Goal: Find specific page/section: Find specific page/section

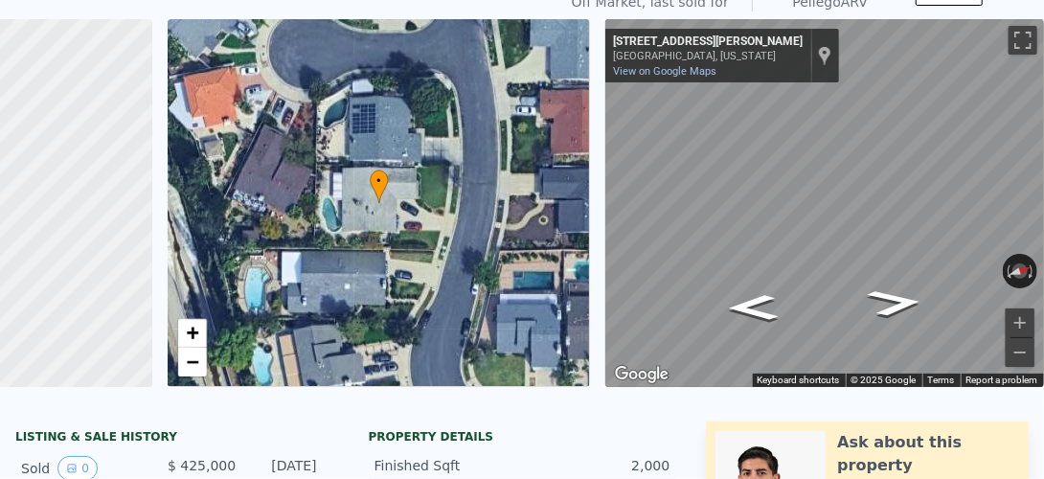
scroll to position [7, 0]
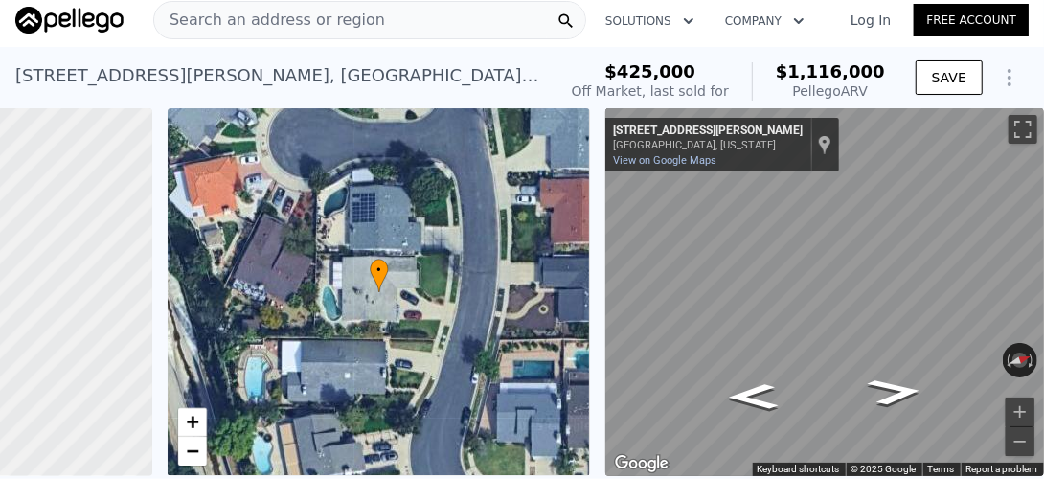
click at [301, 31] on div "Search an address or region" at bounding box center [269, 20] width 231 height 36
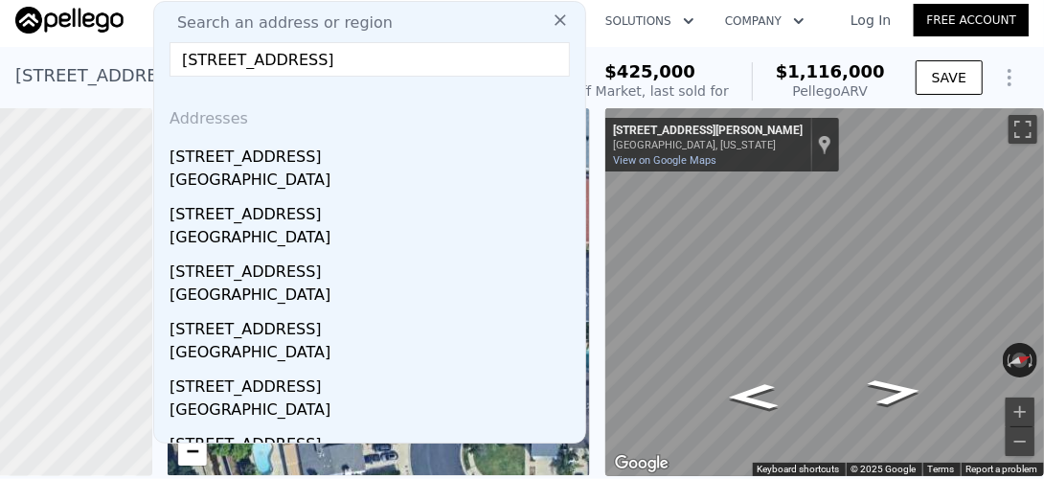
click at [179, 56] on input "[STREET_ADDRESS]" at bounding box center [369, 59] width 400 height 34
click at [181, 56] on input "[STREET_ADDRESS]" at bounding box center [369, 59] width 400 height 34
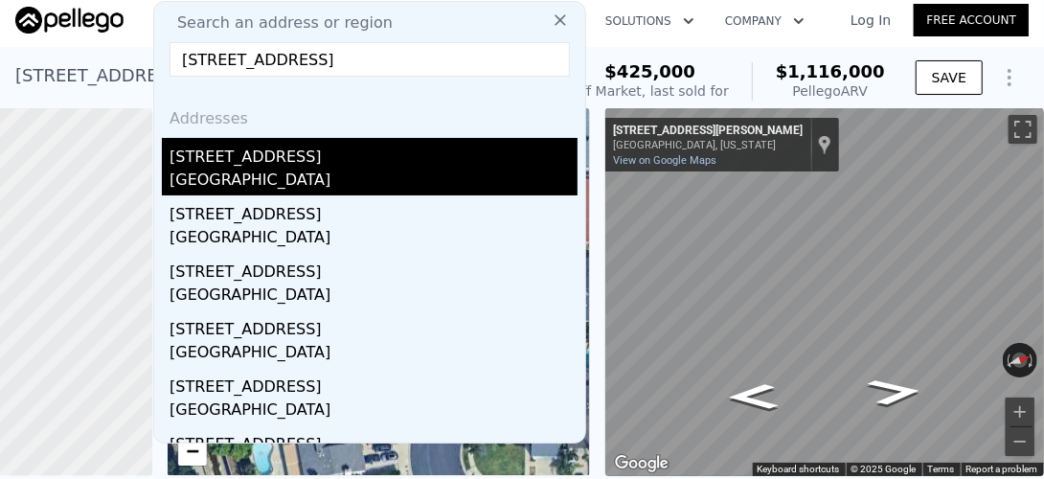
type input "[STREET_ADDRESS]"
click at [222, 169] on div "[GEOGRAPHIC_DATA]" at bounding box center [373, 181] width 408 height 27
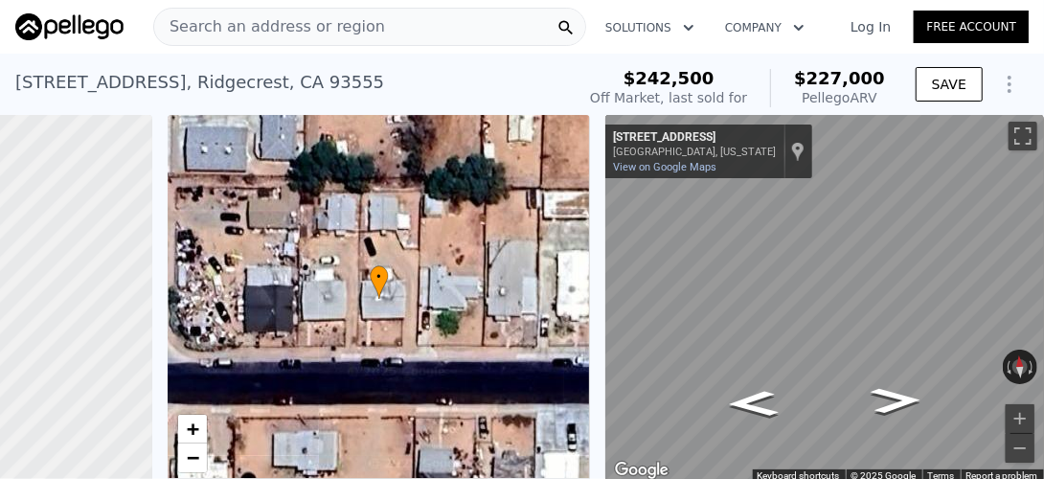
click at [232, 11] on div "Search an address or region" at bounding box center [269, 27] width 231 height 36
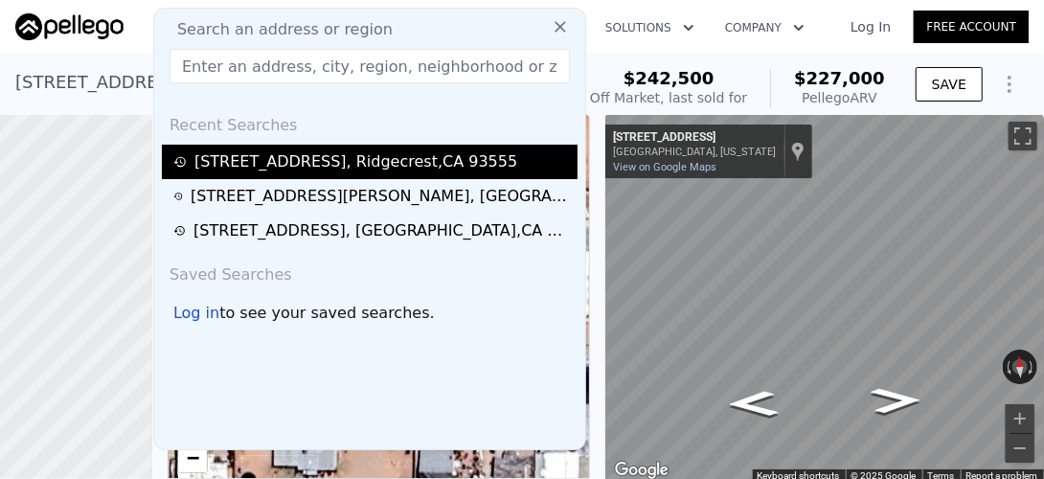
click at [285, 166] on div "[STREET_ADDRESS]" at bounding box center [355, 161] width 323 height 23
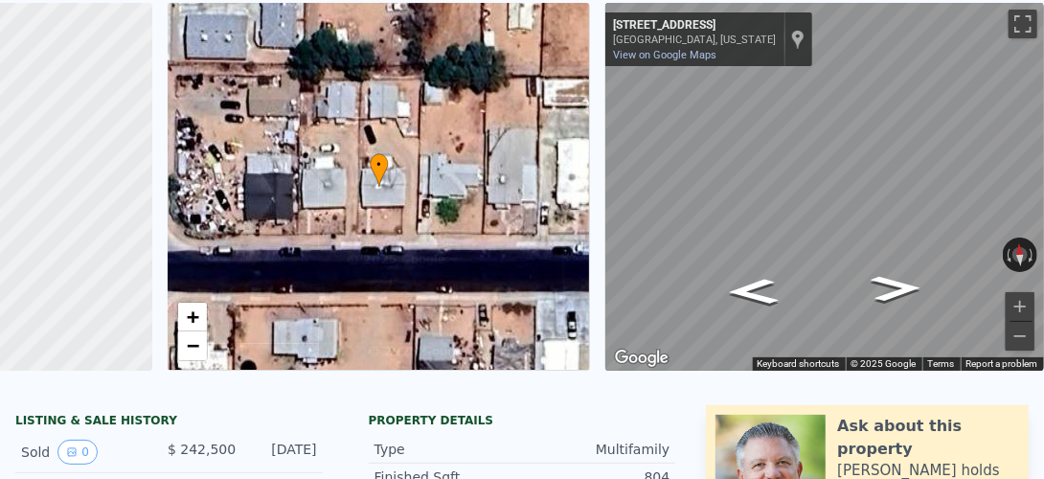
scroll to position [7, 0]
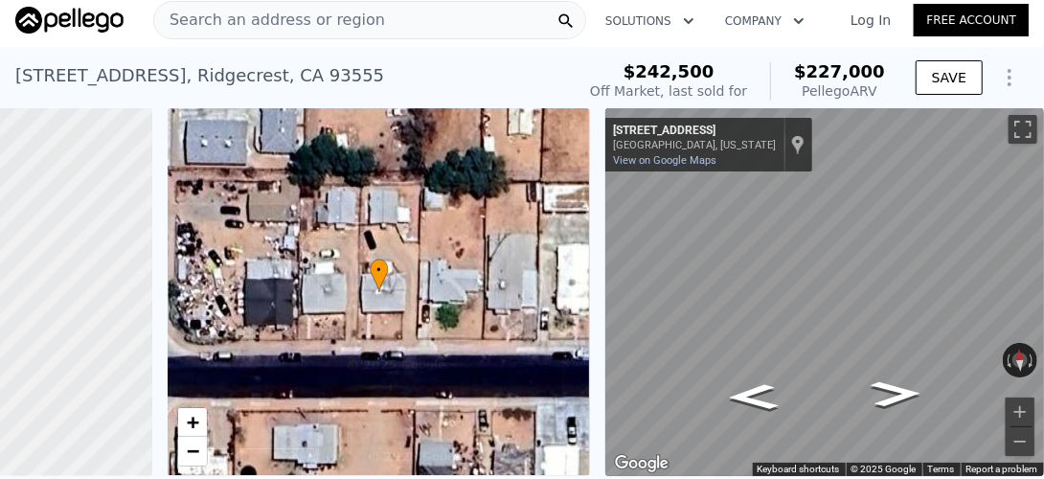
click at [257, 10] on span "Search an address or region" at bounding box center [269, 20] width 231 height 23
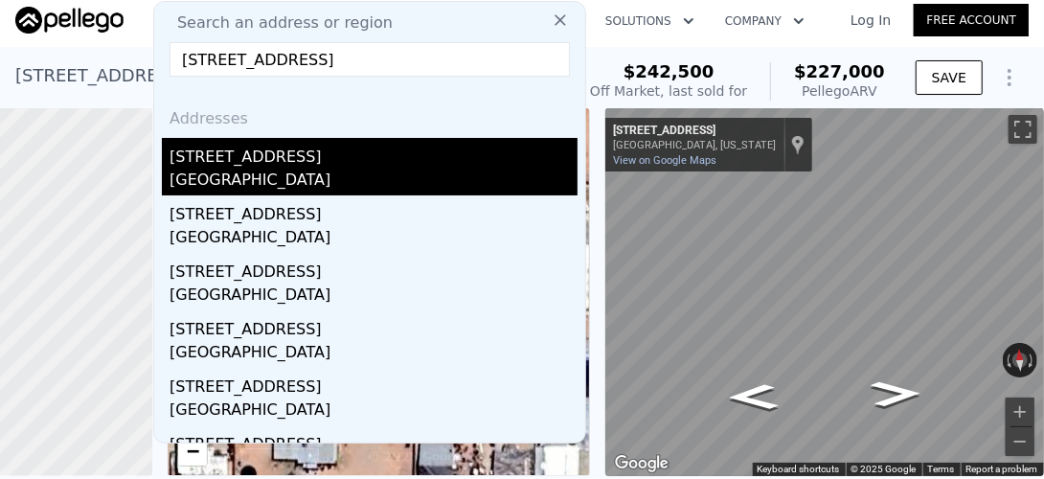
type input "[STREET_ADDRESS]"
click at [253, 174] on div "[GEOGRAPHIC_DATA]" at bounding box center [373, 181] width 408 height 27
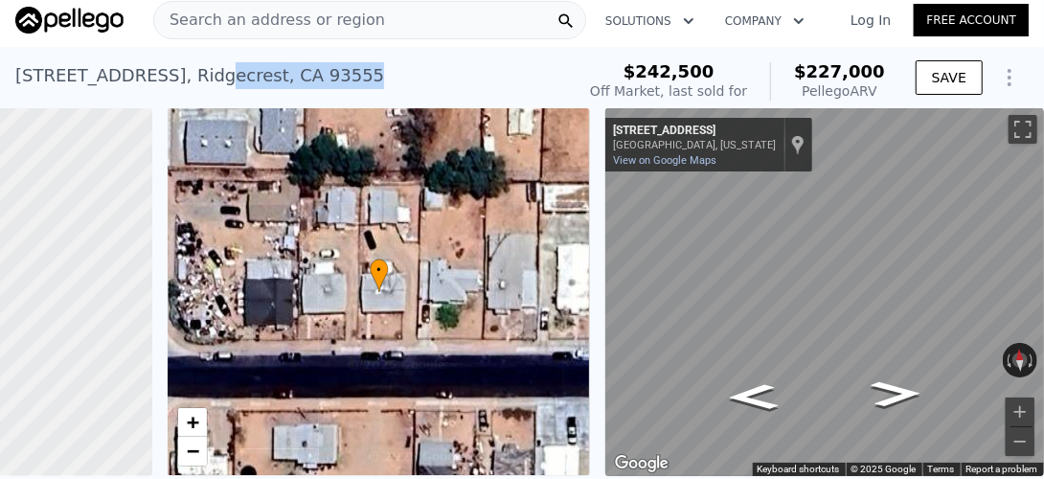
drag, startPoint x: 224, startPoint y: 75, endPoint x: 195, endPoint y: 71, distance: 29.0
click at [195, 71] on div "[STREET_ADDRESS] Sold [DATE] for $242,500 (~ARV $227k )" at bounding box center [290, 82] width 551 height 54
drag, startPoint x: 195, startPoint y: 71, endPoint x: 381, endPoint y: 69, distance: 185.7
click at [381, 69] on div "[STREET_ADDRESS] Sold [DATE] for $242,500 (~ARV $227k )" at bounding box center [290, 82] width 551 height 54
click at [368, 71] on div "[STREET_ADDRESS] Sold [DATE] for $242,500 (~ARV $227k )" at bounding box center [290, 82] width 551 height 54
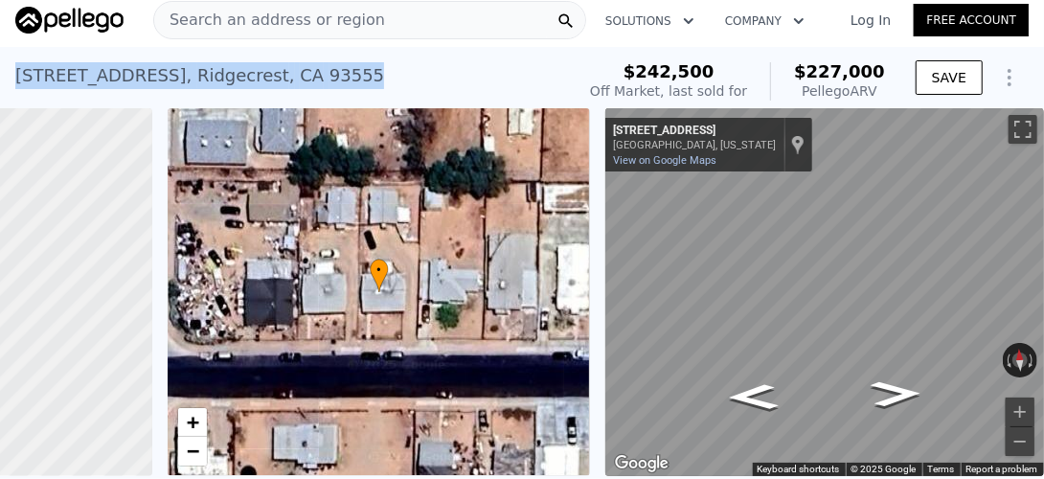
drag, startPoint x: 334, startPoint y: 65, endPoint x: 5, endPoint y: 79, distance: 329.6
click at [5, 79] on div "[STREET_ADDRESS] Sold [DATE] for $242,500 (~ARV $227k ) $242,500 Off Market, la…" at bounding box center [522, 77] width 1044 height 61
copy div "[STREET_ADDRESS]"
